Goal: Find specific page/section: Find specific page/section

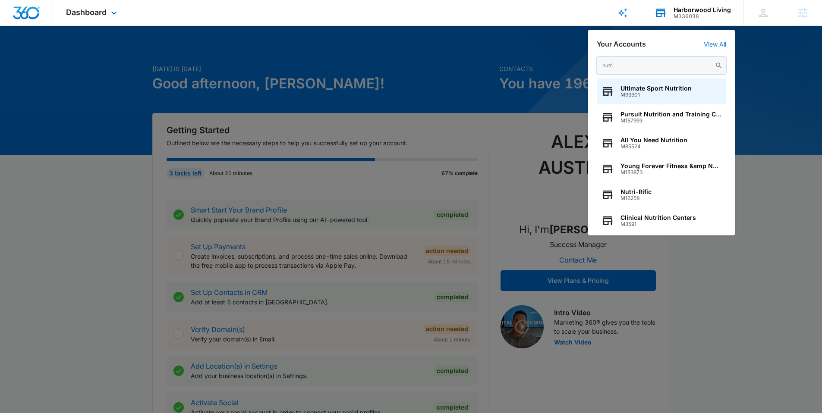
drag, startPoint x: 614, startPoint y: 64, endPoint x: 599, endPoint y: 69, distance: 15.3
click at [599, 68] on input "nutri" at bounding box center [661, 65] width 129 height 17
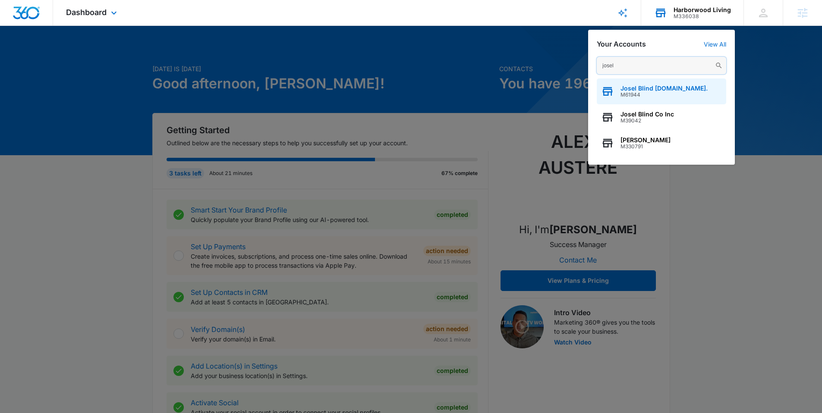
type input "josel"
click at [632, 88] on span "Josel Blind [DOMAIN_NAME]." at bounding box center [664, 88] width 87 height 7
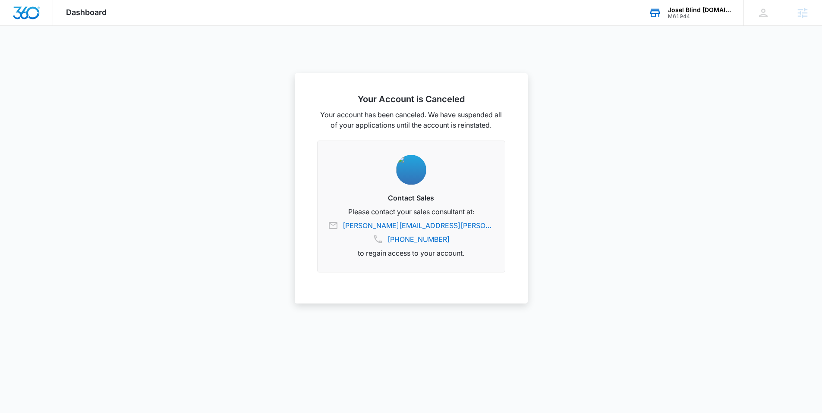
click at [672, 18] on div "Josel Blind [DOMAIN_NAME]. M61944 Your Accounts View All" at bounding box center [690, 12] width 108 height 25
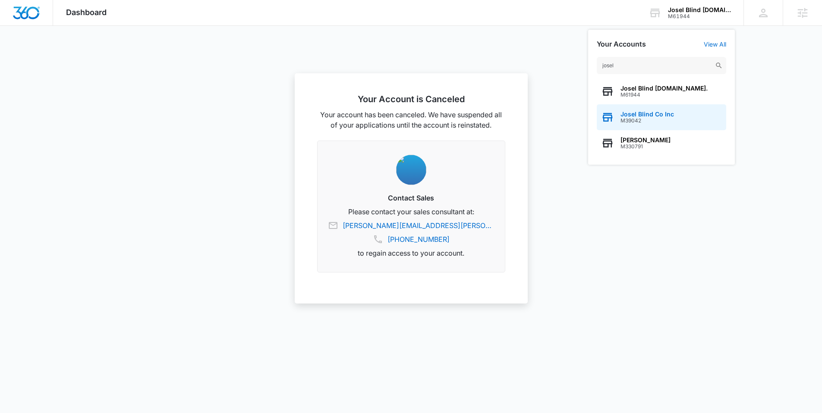
type input "josel"
click at [635, 119] on span "M39042" at bounding box center [648, 121] width 54 height 6
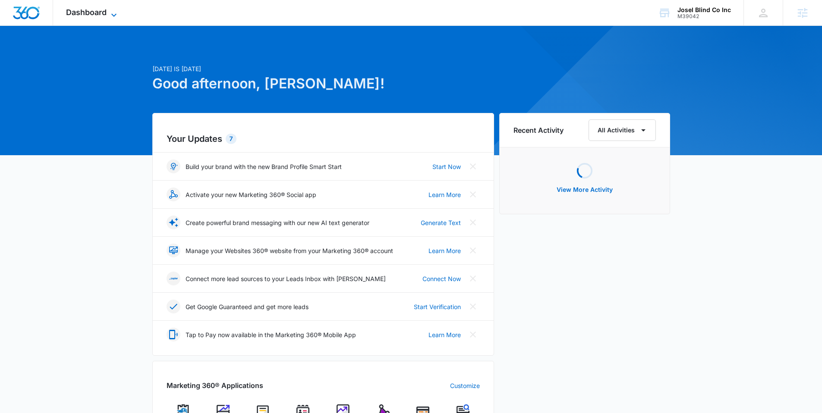
click at [66, 11] on span "Dashboard" at bounding box center [86, 12] width 41 height 9
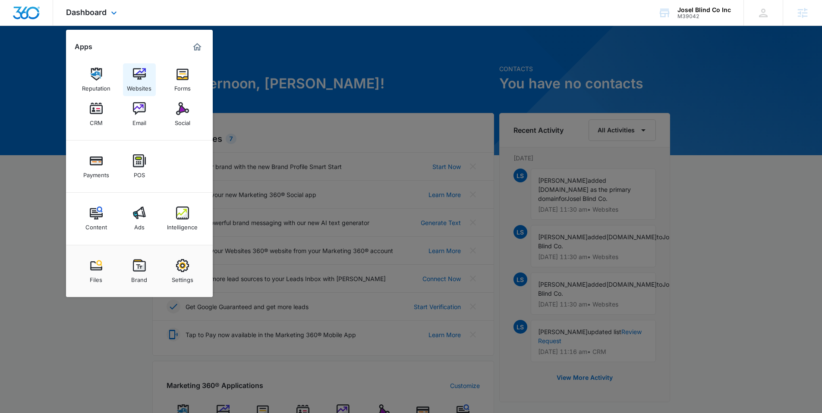
click at [136, 79] on img at bounding box center [139, 74] width 13 height 13
